Goal: Navigation & Orientation: Find specific page/section

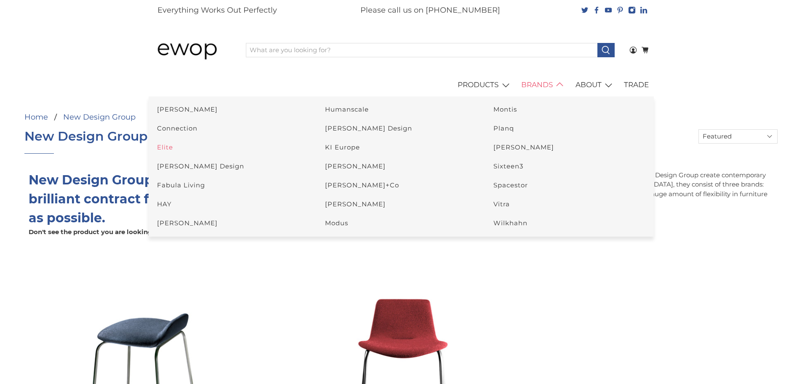
click at [173, 149] on link "Elite" at bounding box center [165, 147] width 16 height 8
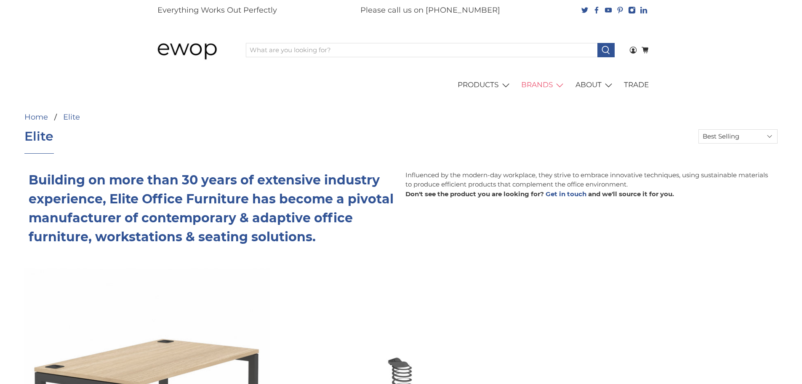
select select "best-selling"
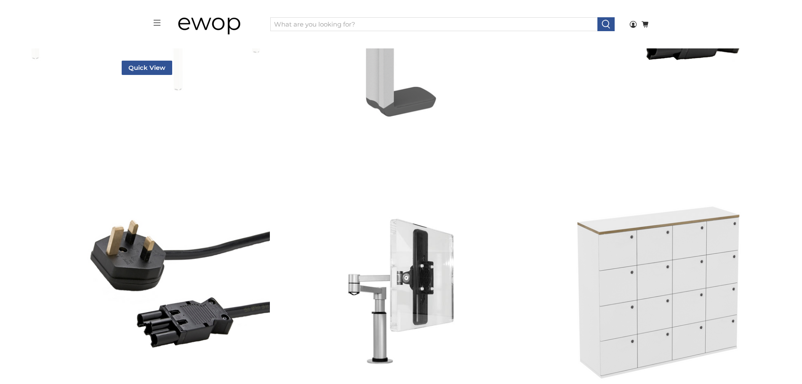
scroll to position [1278, 0]
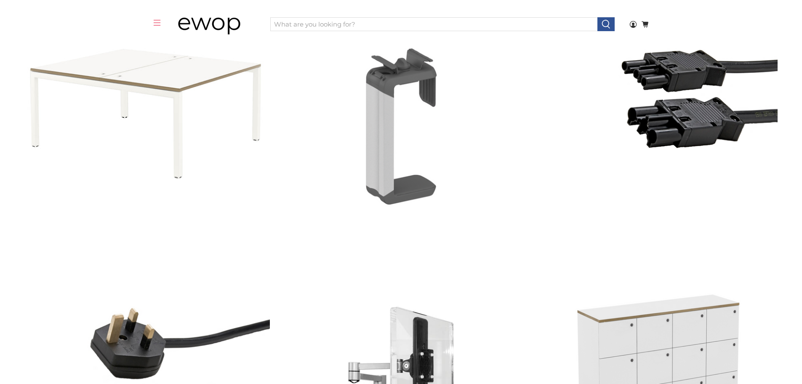
click at [156, 23] on rect at bounding box center [157, 22] width 7 height 0
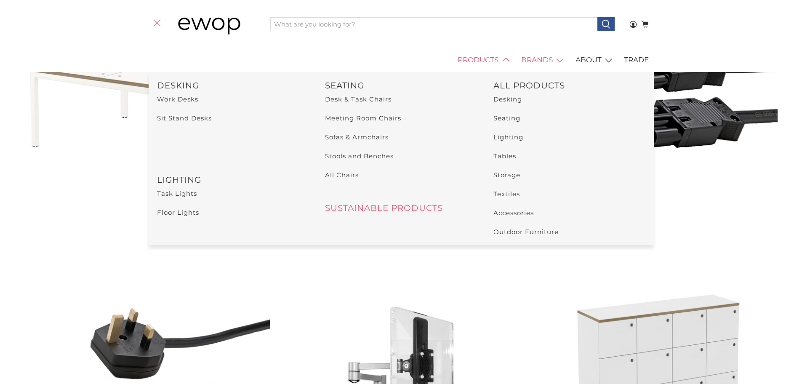
click at [395, 206] on link "SUSTAINABLE PRODUCTS" at bounding box center [384, 208] width 118 height 10
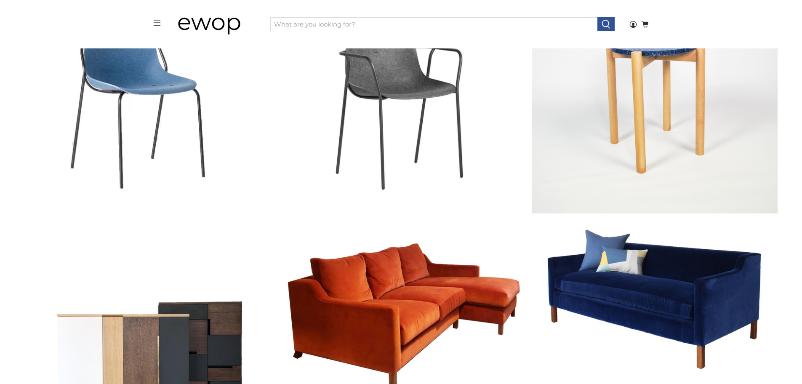
scroll to position [1986, 0]
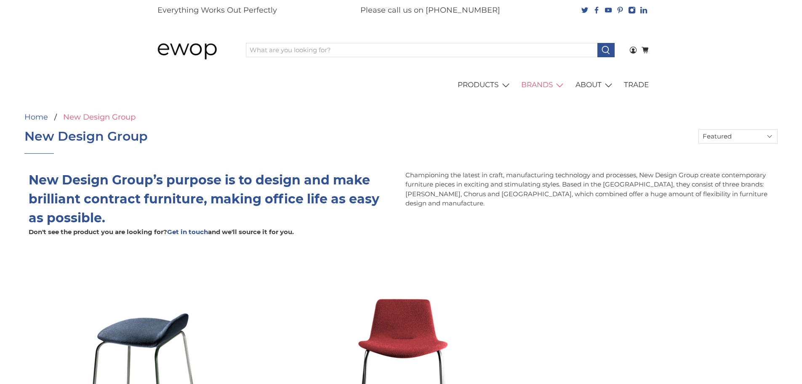
click at [120, 117] on link "New Design Group" at bounding box center [99, 117] width 72 height 8
click at [113, 118] on link "New Design Group" at bounding box center [99, 117] width 72 height 8
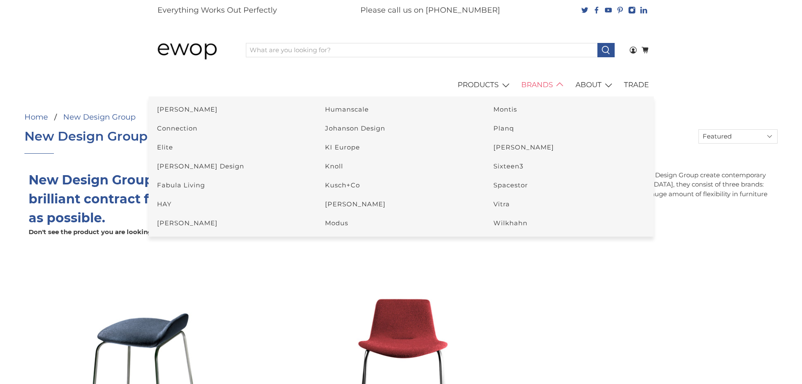
click at [557, 90] on link "BRANDS" at bounding box center [544, 85] width 54 height 24
